Goal: Task Accomplishment & Management: Use online tool/utility

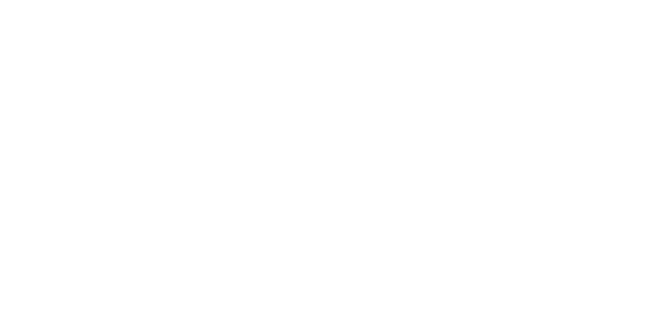
select select "*"
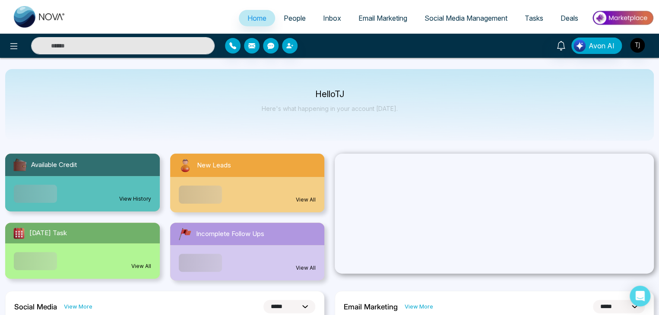
click at [451, 21] on span "Social Media Management" at bounding box center [466, 18] width 83 height 9
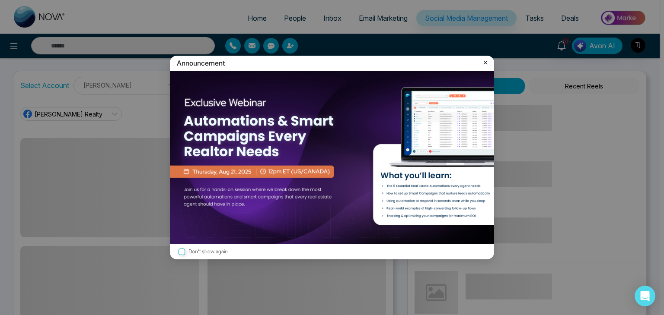
click at [487, 61] on icon at bounding box center [485, 62] width 9 height 9
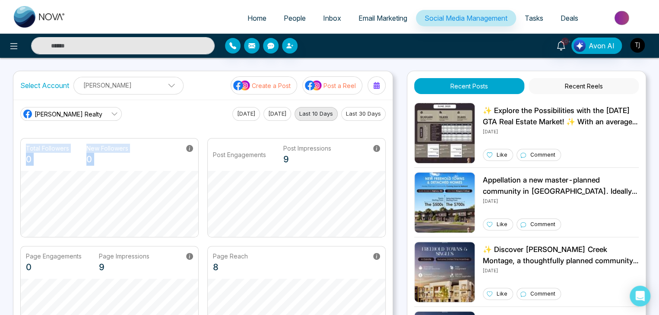
click at [93, 172] on div "[PERSON_NAME] Realty [DATE] [DATE] Last 10 Days Last 30 Days Total Followers 0 …" at bounding box center [202, 226] width 379 height 253
click at [45, 127] on main "[PERSON_NAME] Realty [DATE] [DATE] Last 10 Days Last 30 Days Total Followers 0 …" at bounding box center [203, 226] width 366 height 239
click at [111, 115] on icon at bounding box center [114, 114] width 7 height 7
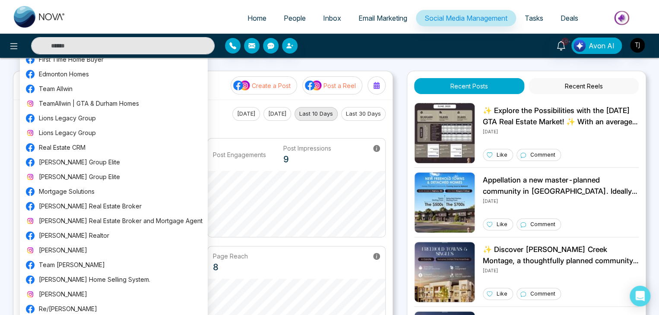
click at [225, 107] on div "[PERSON_NAME] Realty [DATE] [DATE] Last 10 Days Last 30 Days" at bounding box center [203, 114] width 366 height 14
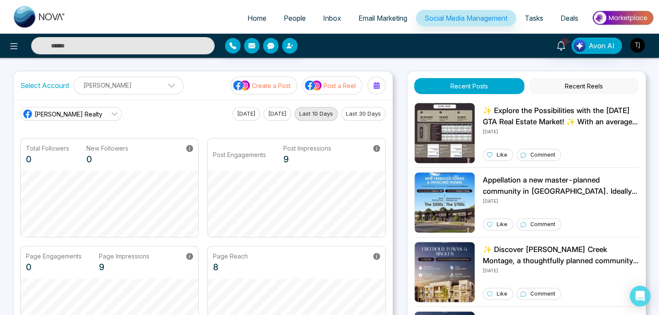
click at [111, 115] on icon at bounding box center [114, 114] width 7 height 7
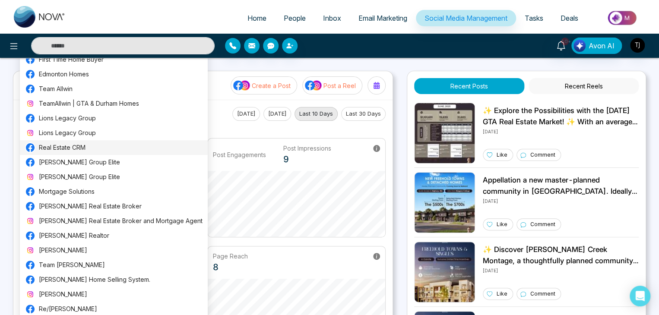
click at [107, 144] on span "Real Estate CRM" at bounding box center [121, 148] width 164 height 10
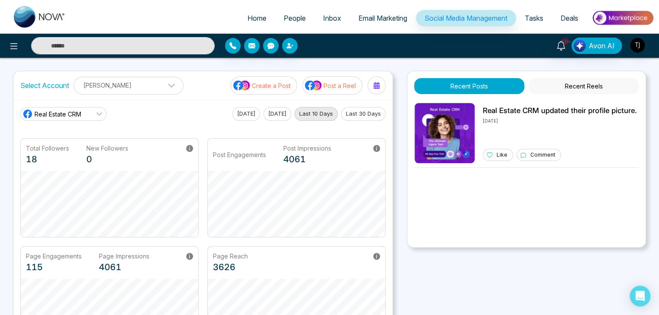
click at [94, 111] on link "Real Estate CRM" at bounding box center [63, 114] width 86 height 14
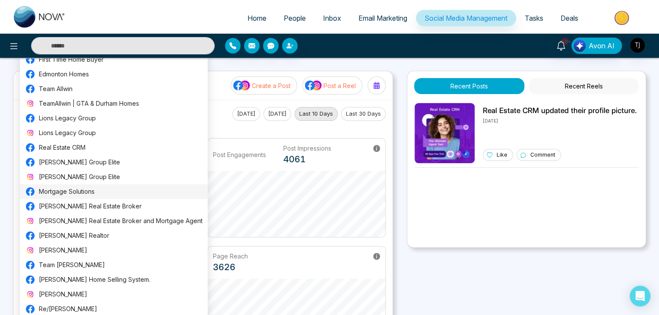
click at [97, 193] on span "Mortgage Solutions" at bounding box center [121, 192] width 164 height 10
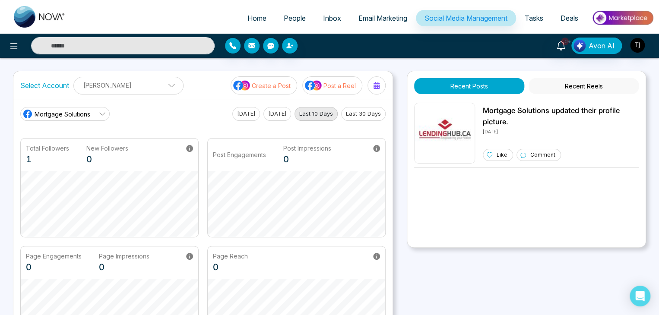
click at [124, 85] on p "[PERSON_NAME]" at bounding box center [128, 85] width 99 height 14
click at [73, 118] on span "Mortgage Solutions" at bounding box center [63, 114] width 56 height 9
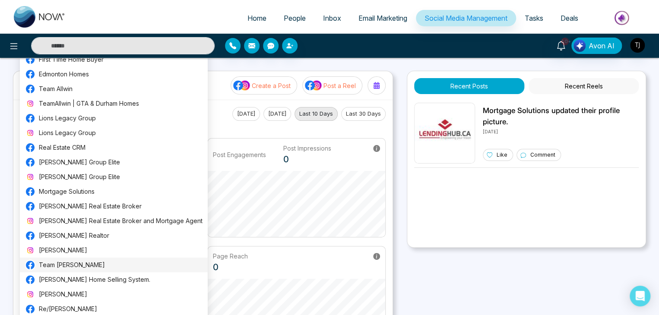
click at [101, 264] on span "Team [PERSON_NAME]" at bounding box center [121, 266] width 164 height 10
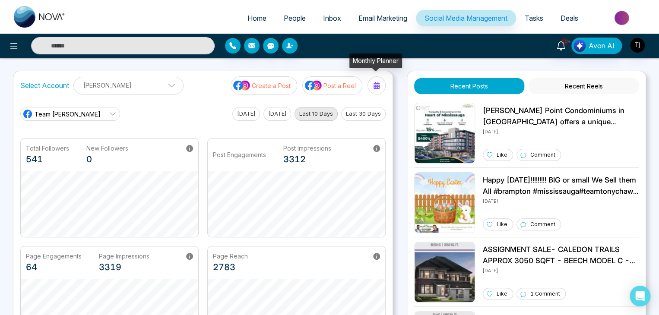
click at [371, 85] on div at bounding box center [377, 86] width 14 height 14
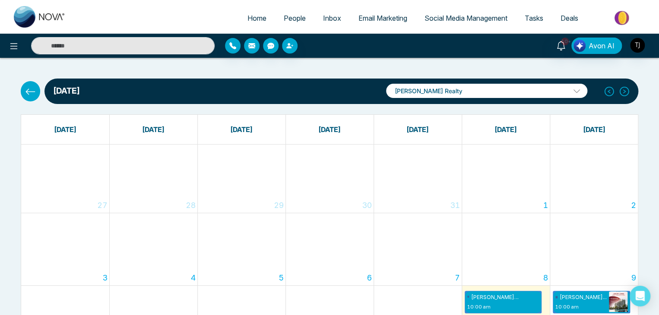
click at [33, 97] on button at bounding box center [30, 91] width 19 height 20
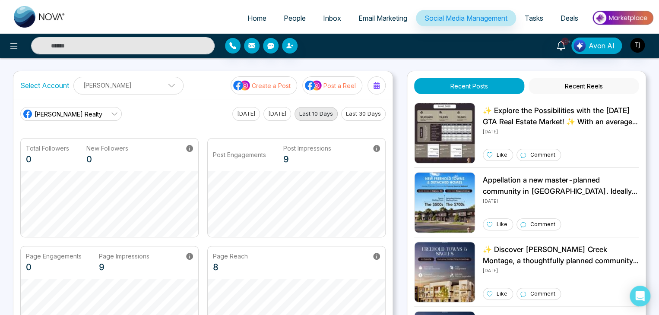
click at [254, 87] on p "Create a Post" at bounding box center [271, 85] width 39 height 9
click at [398, 168] on div "Select Account [PERSON_NAME] [PERSON_NAME] Add Social Accounts Create a Post Po…" at bounding box center [330, 227] width 634 height 312
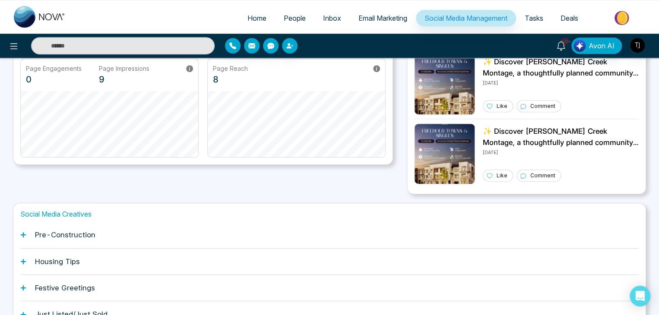
scroll to position [216, 0]
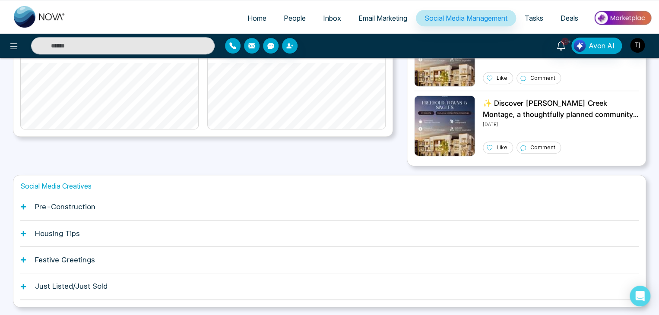
click at [22, 204] on icon at bounding box center [23, 207] width 6 height 6
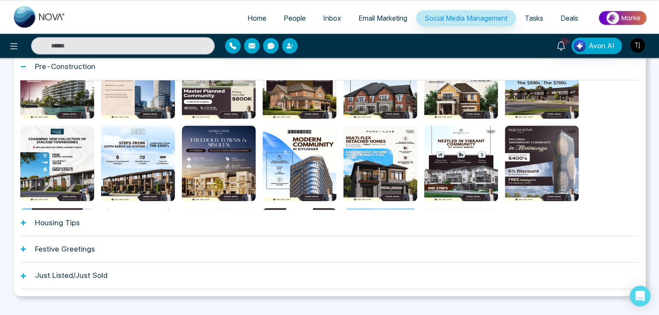
scroll to position [372, 0]
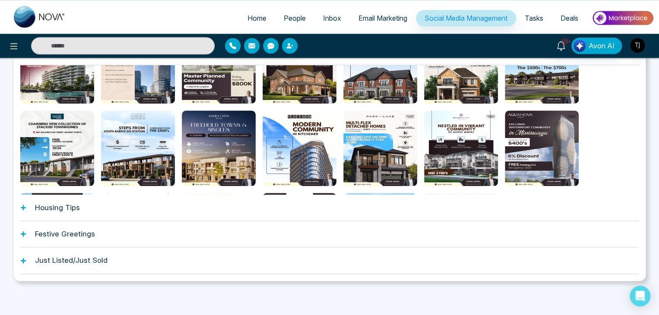
click at [137, 228] on div "Festive Greetings" at bounding box center [329, 234] width 619 height 26
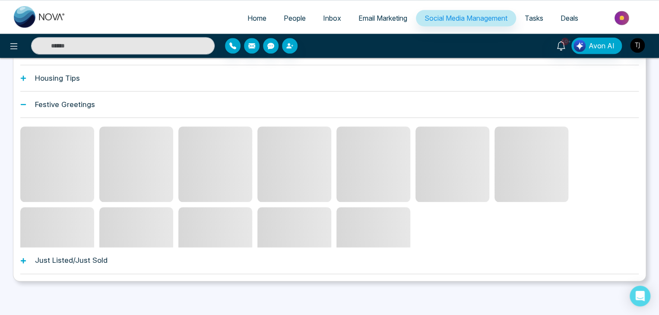
click at [137, 255] on div "Just Listed/Just Sold" at bounding box center [329, 261] width 619 height 26
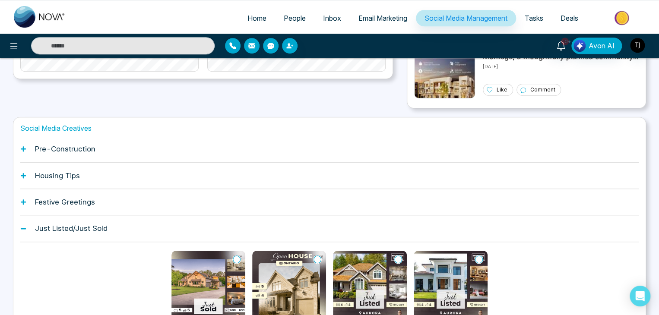
scroll to position [249, 0]
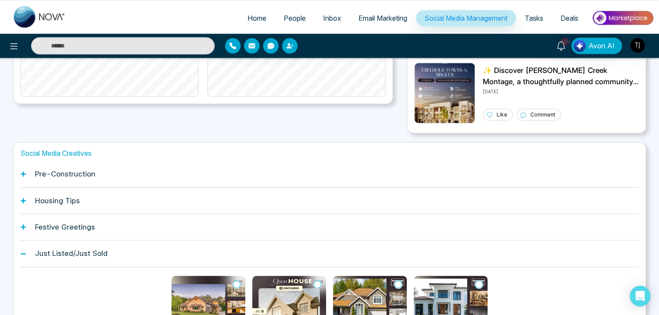
click at [177, 168] on div "Pre-Construction" at bounding box center [329, 174] width 619 height 26
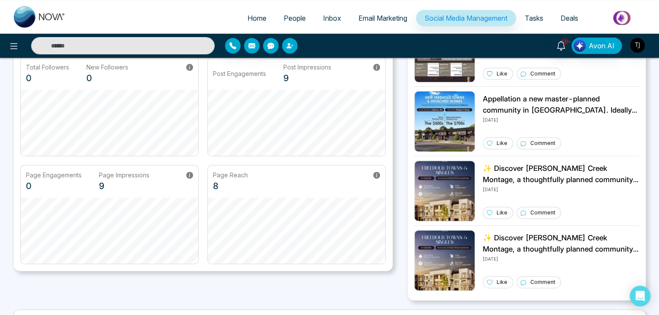
scroll to position [0, 0]
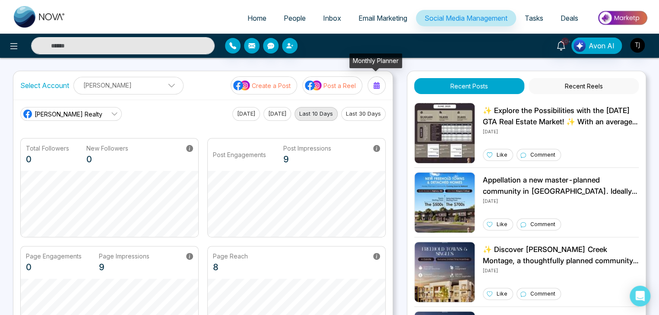
click at [383, 87] on div at bounding box center [377, 86] width 14 height 14
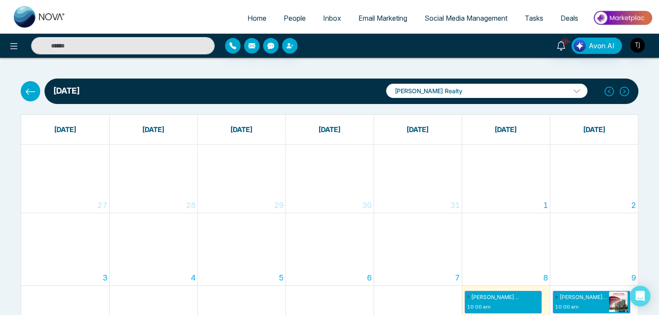
click at [27, 90] on icon at bounding box center [31, 92] width 10 height 6
